Goal: Information Seeking & Learning: Learn about a topic

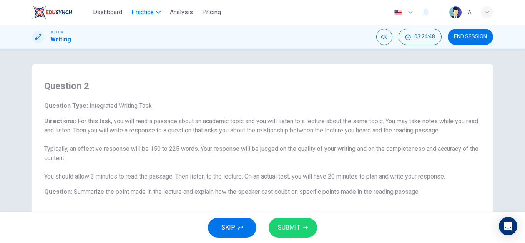
scroll to position [77, 0]
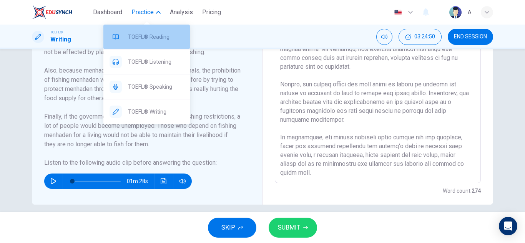
click at [160, 39] on span "TOEFL® Reading" at bounding box center [156, 36] width 56 height 9
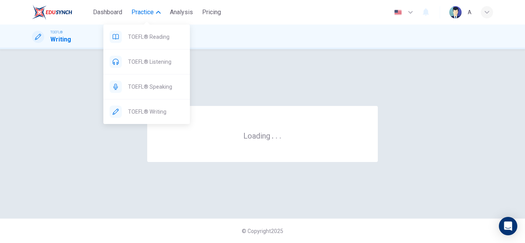
scroll to position [0, 0]
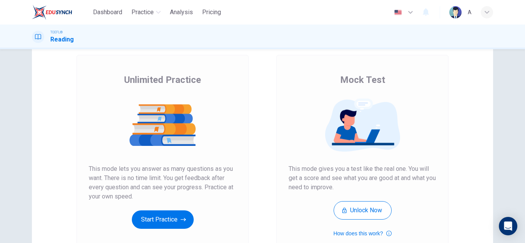
scroll to position [41, 0]
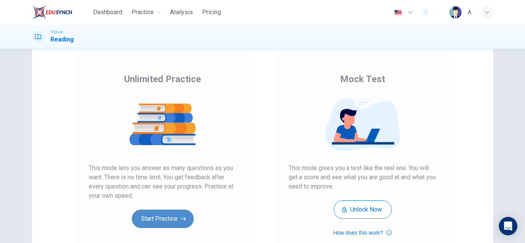
click at [173, 216] on button "Start Practice" at bounding box center [163, 219] width 62 height 18
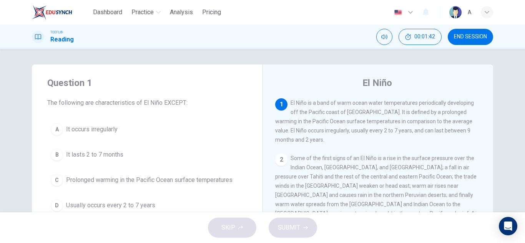
click at [169, 152] on button "B It lasts 2 to 7 months" at bounding box center [147, 154] width 200 height 19
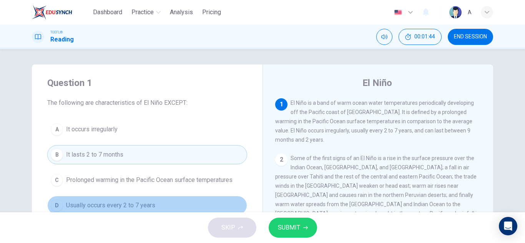
click at [229, 202] on button "D Usually occurs every 2 to 7 years" at bounding box center [147, 205] width 200 height 19
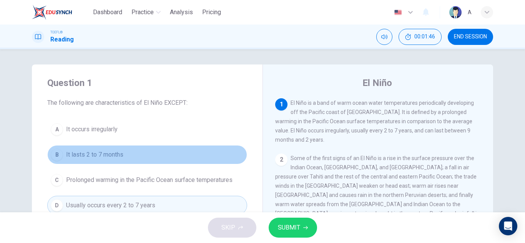
click at [150, 153] on button "B It lasts 2 to 7 months" at bounding box center [147, 154] width 200 height 19
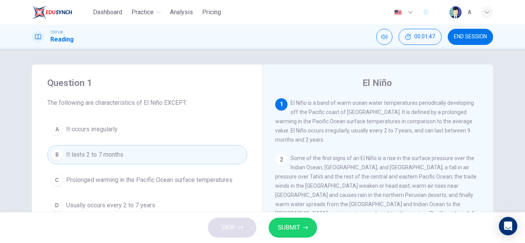
click at [303, 226] on icon "button" at bounding box center [305, 228] width 5 height 5
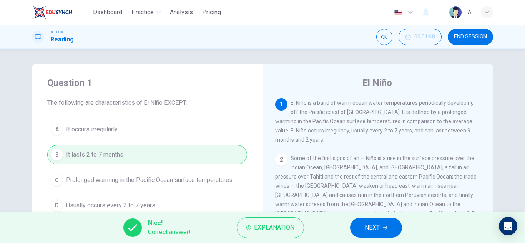
click at [390, 227] on button "NEXT" at bounding box center [376, 228] width 52 height 20
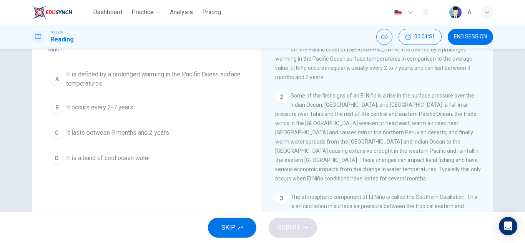
scroll to position [38, 0]
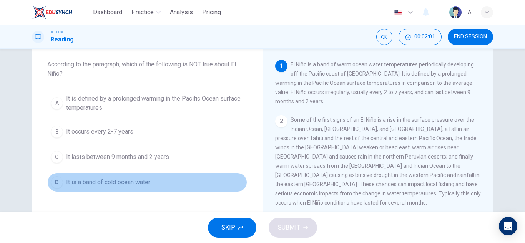
click at [198, 179] on button "D It is a band of cold ocean water" at bounding box center [147, 182] width 200 height 19
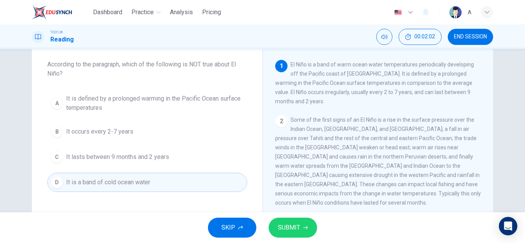
click at [290, 223] on span "SUBMIT" at bounding box center [289, 228] width 22 height 11
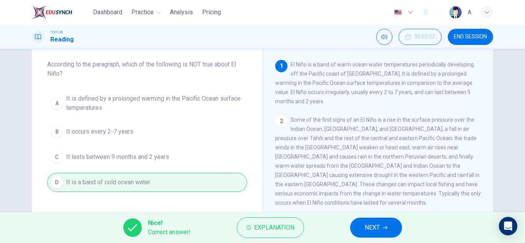
click at [359, 219] on button "NEXT" at bounding box center [376, 228] width 52 height 20
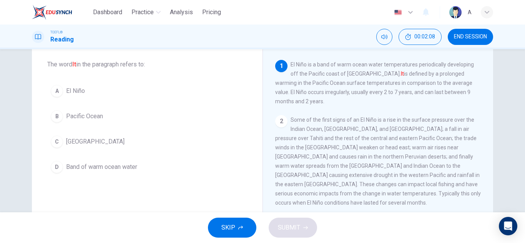
drag, startPoint x: 96, startPoint y: 88, endPoint x: 180, endPoint y: 213, distance: 150.0
click at [99, 88] on button "A El Niño" at bounding box center [147, 91] width 200 height 19
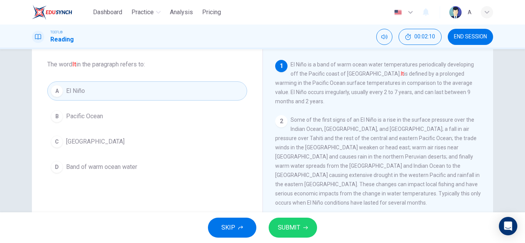
click at [306, 226] on icon "button" at bounding box center [305, 228] width 5 height 5
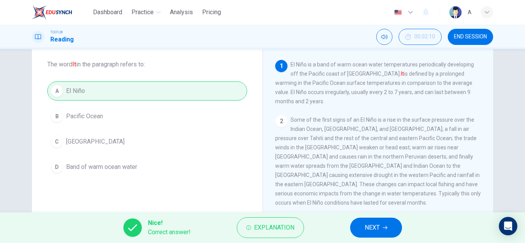
click at [402, 240] on div "Nice! Correct answer! Explanation NEXT" at bounding box center [262, 228] width 525 height 31
click at [388, 228] on icon "button" at bounding box center [385, 228] width 5 height 3
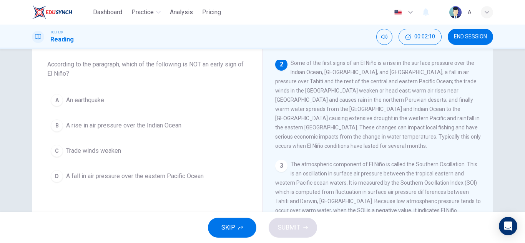
scroll to position [57, 0]
drag, startPoint x: 519, startPoint y: -33, endPoint x: 470, endPoint y: -33, distance: 48.8
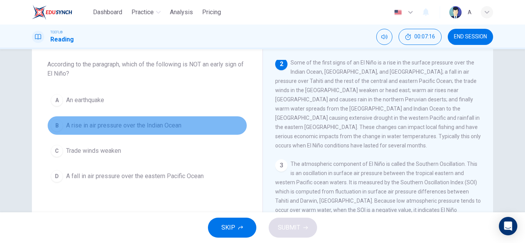
click at [72, 122] on span "A rise in air pressure over the Indian Ocean" at bounding box center [123, 125] width 115 height 9
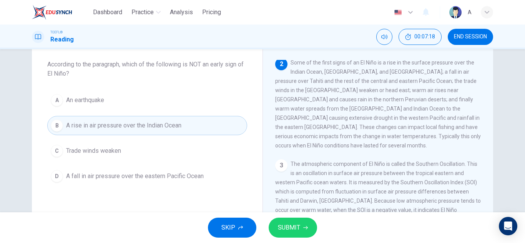
click at [48, 91] on div "A An earthquake B A rise in air pressure over the Indian Ocean C Trade winds we…" at bounding box center [147, 138] width 200 height 95
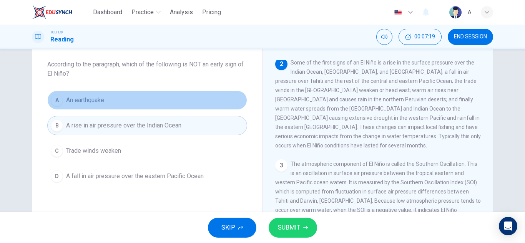
click at [128, 93] on button "A An earthquake" at bounding box center [147, 100] width 200 height 19
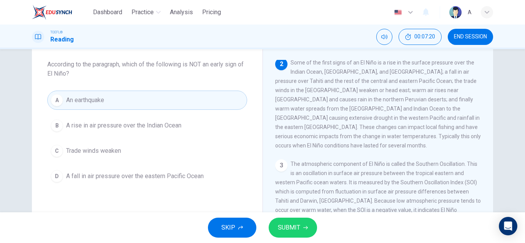
click at [299, 221] on button "SUBMIT" at bounding box center [293, 228] width 48 height 20
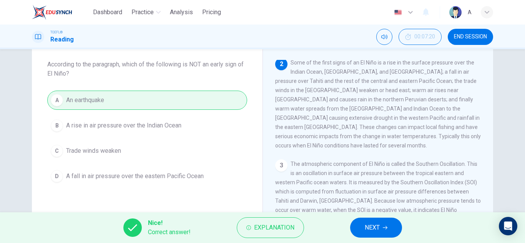
drag, startPoint x: 370, startPoint y: 221, endPoint x: 465, endPoint y: 238, distance: 96.1
click at [370, 220] on button "NEXT" at bounding box center [376, 228] width 52 height 20
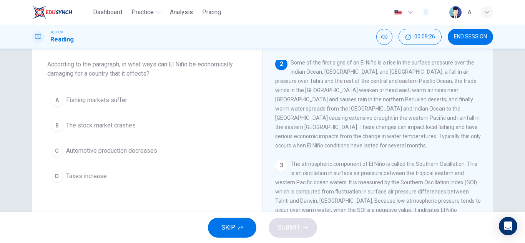
click at [166, 110] on div "A Fishing markets suffer B The stock market crashes C Automotive production dec…" at bounding box center [147, 138] width 200 height 95
drag, startPoint x: 142, startPoint y: 97, endPoint x: 163, endPoint y: 106, distance: 22.8
click at [142, 97] on button "A Fishing markets suffer" at bounding box center [147, 100] width 200 height 19
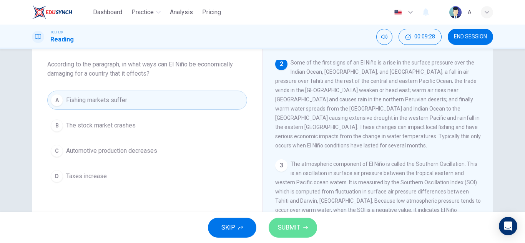
click at [291, 225] on span "SUBMIT" at bounding box center [289, 228] width 22 height 11
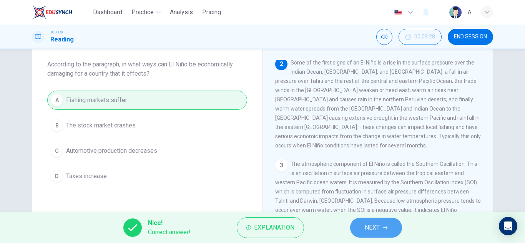
click at [357, 226] on button "NEXT" at bounding box center [376, 228] width 52 height 20
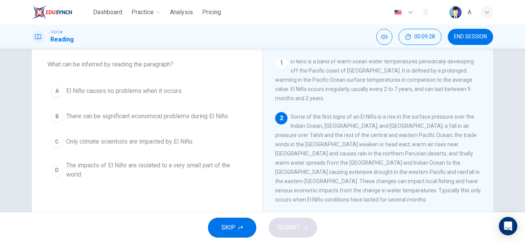
scroll to position [0, 0]
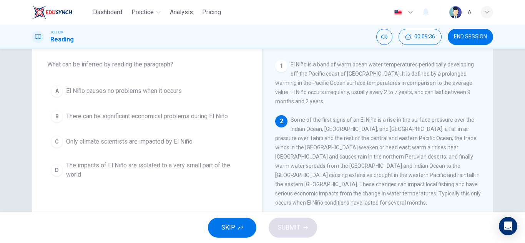
click at [112, 108] on div "A El Niño causes no problems when it occurs B There can be significant economic…" at bounding box center [147, 133] width 200 height 102
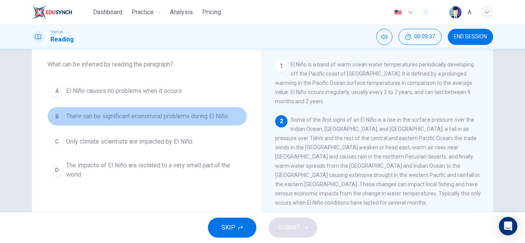
drag, startPoint x: 109, startPoint y: 118, endPoint x: 133, endPoint y: 126, distance: 25.5
click at [108, 118] on span "There can be significant economical problems during El Niño" at bounding box center [147, 116] width 162 height 9
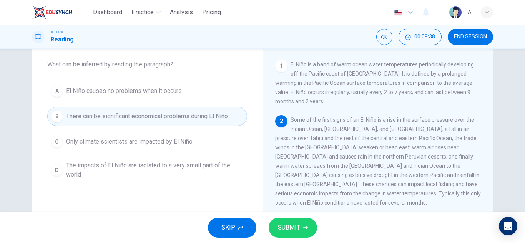
click at [298, 234] on button "SUBMIT" at bounding box center [293, 228] width 48 height 20
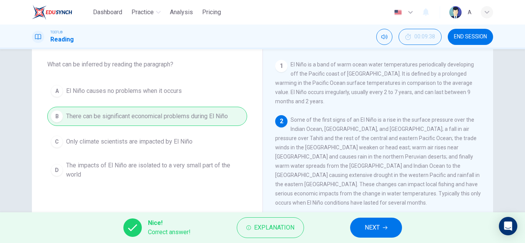
click at [353, 224] on button "NEXT" at bounding box center [376, 228] width 52 height 20
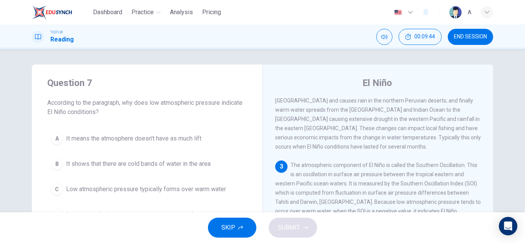
scroll to position [38, 0]
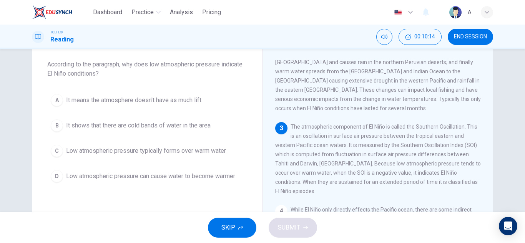
drag, startPoint x: 144, startPoint y: 163, endPoint x: 145, endPoint y: 160, distance: 4.0
click at [145, 162] on div "A It means the atmosphere doesn't have as much lift B It shows that there are c…" at bounding box center [147, 138] width 200 height 95
click at [145, 160] on button "C Low atmospheric pressure typically forms over warm water" at bounding box center [147, 151] width 200 height 19
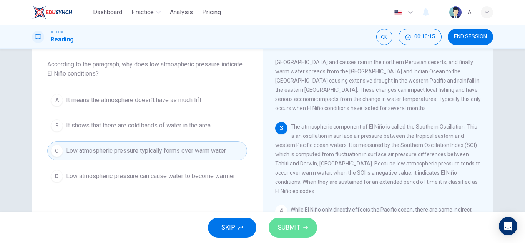
click at [277, 222] on button "SUBMIT" at bounding box center [293, 228] width 48 height 20
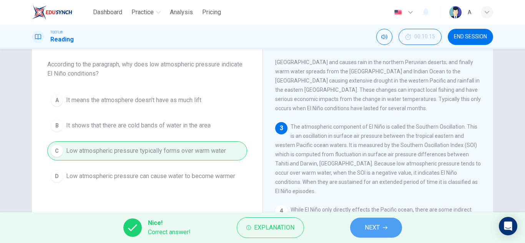
click at [375, 223] on span "NEXT" at bounding box center [372, 228] width 15 height 11
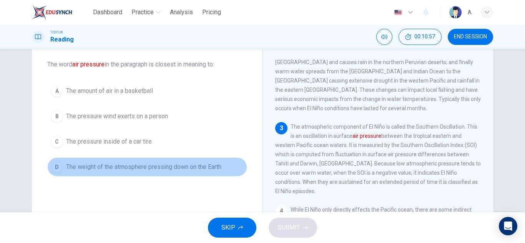
drag, startPoint x: 192, startPoint y: 168, endPoint x: 224, endPoint y: 205, distance: 48.2
click at [192, 166] on span "The weight of the atmosphere pressing down on the Earth" at bounding box center [143, 167] width 155 height 9
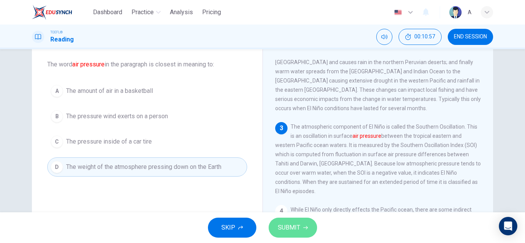
click at [287, 229] on span "SUBMIT" at bounding box center [289, 228] width 22 height 11
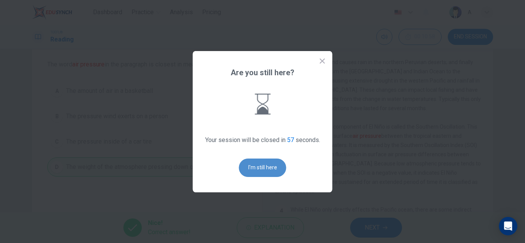
click at [272, 167] on button "I'm still here" at bounding box center [262, 168] width 47 height 18
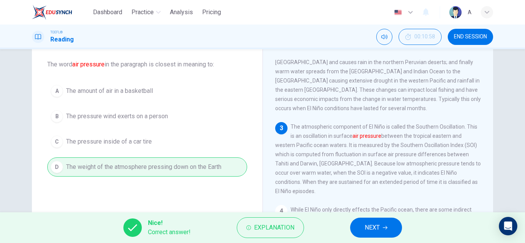
drag, startPoint x: 394, startPoint y: 217, endPoint x: 389, endPoint y: 211, distance: 7.6
click at [389, 212] on div "Dashboard Practice Analysis Pricing English en ​ A TOEFL® Reading 00:10:58 END …" at bounding box center [262, 121] width 525 height 243
click at [385, 225] on button "NEXT" at bounding box center [376, 228] width 52 height 20
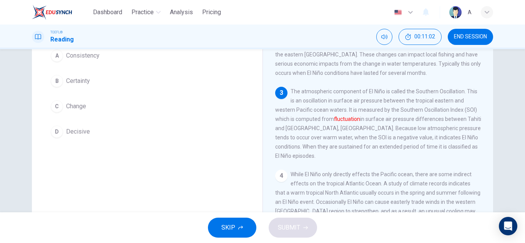
scroll to position [77, 0]
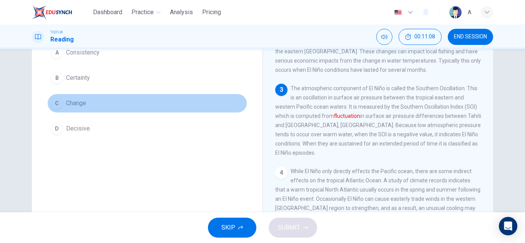
click at [89, 106] on button "C Change" at bounding box center [147, 103] width 200 height 19
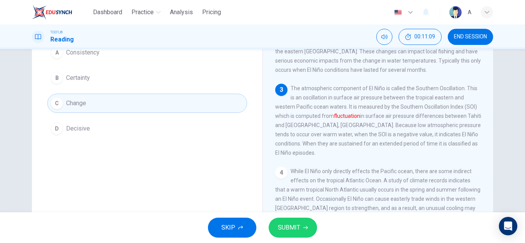
click at [298, 225] on button "SUBMIT" at bounding box center [293, 228] width 48 height 20
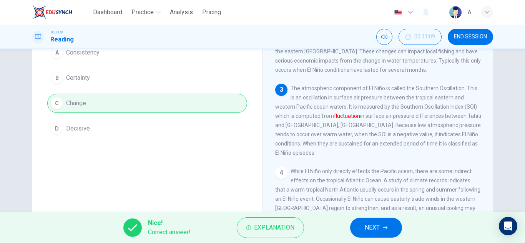
click at [374, 238] on div "Nice! Correct answer! Explanation NEXT" at bounding box center [262, 228] width 525 height 31
click at [377, 234] on button "NEXT" at bounding box center [376, 228] width 52 height 20
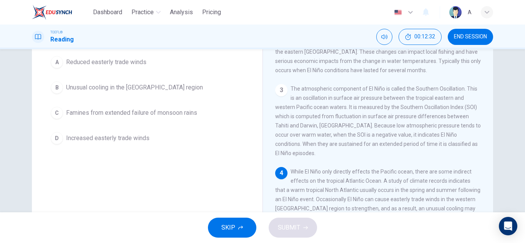
scroll to position [58, 0]
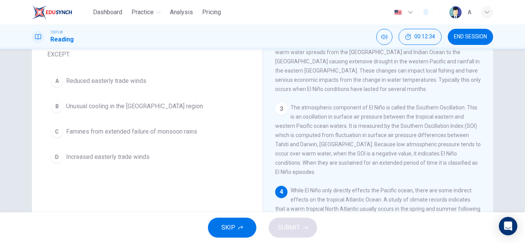
click at [199, 83] on button "A Reduced easterly trade winds" at bounding box center [147, 81] width 200 height 19
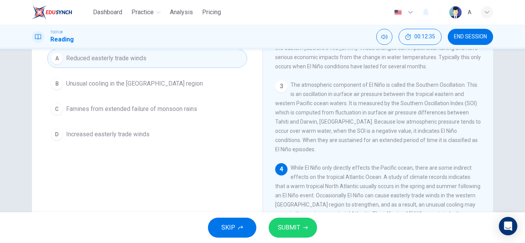
scroll to position [96, 0]
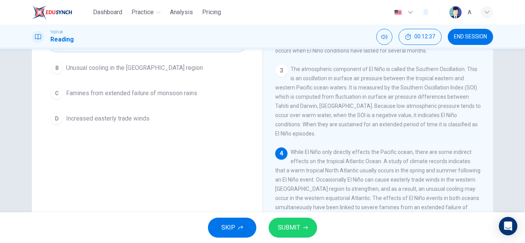
click at [285, 232] on span "SUBMIT" at bounding box center [289, 228] width 22 height 11
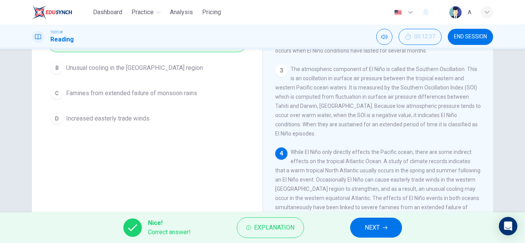
click at [365, 215] on div "Nice! Correct answer! Explanation NEXT" at bounding box center [262, 228] width 525 height 31
click at [369, 226] on span "NEXT" at bounding box center [372, 228] width 15 height 11
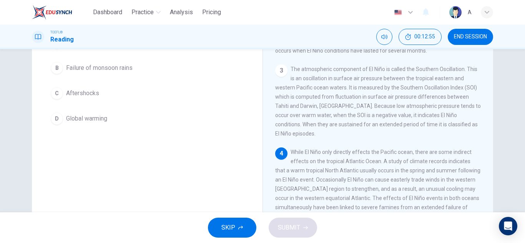
click at [184, 77] on button "B Failure of monsoon rains" at bounding box center [147, 67] width 200 height 19
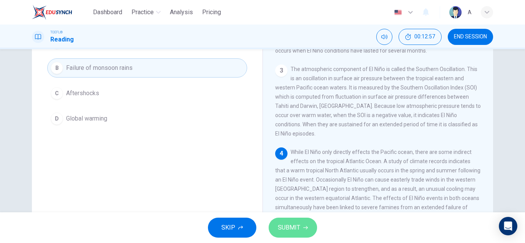
drag, startPoint x: 296, startPoint y: 235, endPoint x: 42, endPoint y: 130, distance: 275.0
click at [296, 233] on button "SUBMIT" at bounding box center [293, 228] width 48 height 20
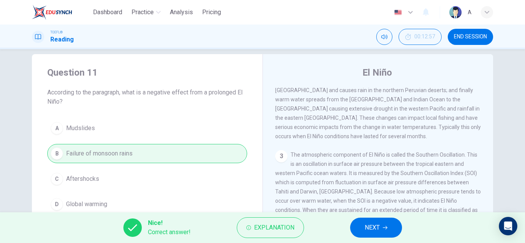
scroll to position [0, 0]
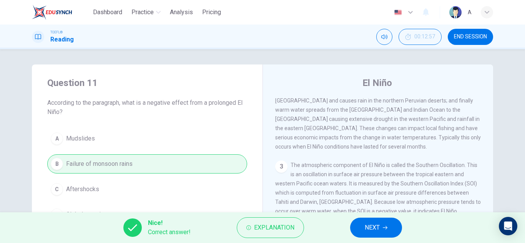
click at [370, 222] on button "NEXT" at bounding box center [376, 228] width 52 height 20
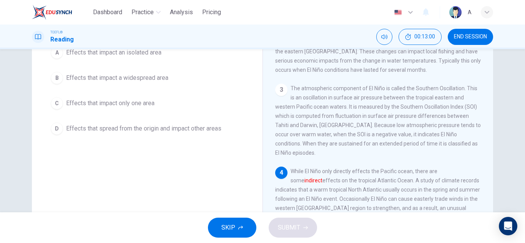
scroll to position [38, 0]
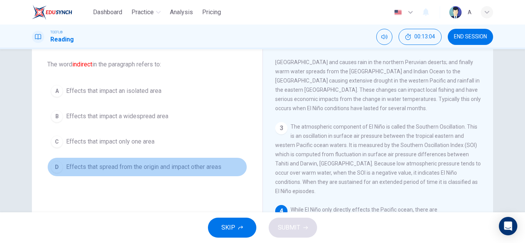
click at [172, 170] on span "Effects that spread from the origin and impact other areas" at bounding box center [143, 167] width 155 height 9
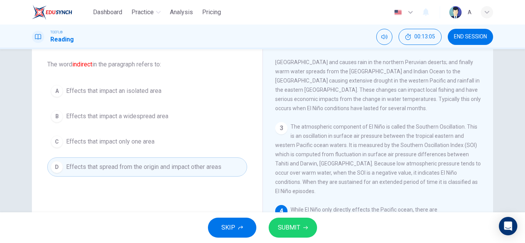
click at [283, 227] on span "SUBMIT" at bounding box center [289, 228] width 22 height 11
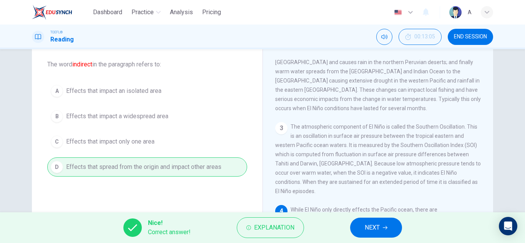
click at [525, 25] on div "TOEFL® Reading 00:13:05 END SESSION" at bounding box center [262, 37] width 525 height 25
